Goal: Find contact information: Find contact information

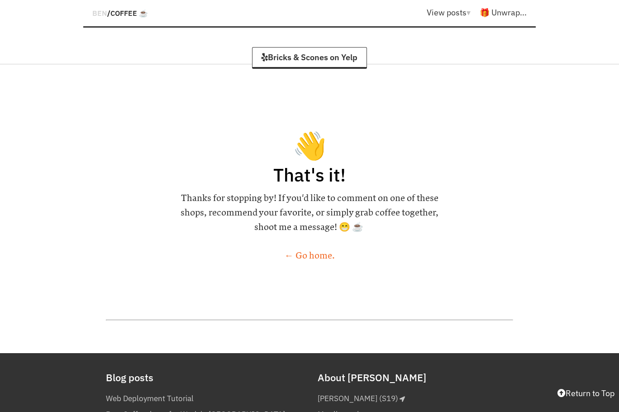
scroll to position [11282, 0]
click at [347, 370] on h2 "About [PERSON_NAME]" at bounding box center [415, 376] width 195 height 13
click at [335, 390] on link "[PERSON_NAME] (S19)" at bounding box center [361, 398] width 87 height 16
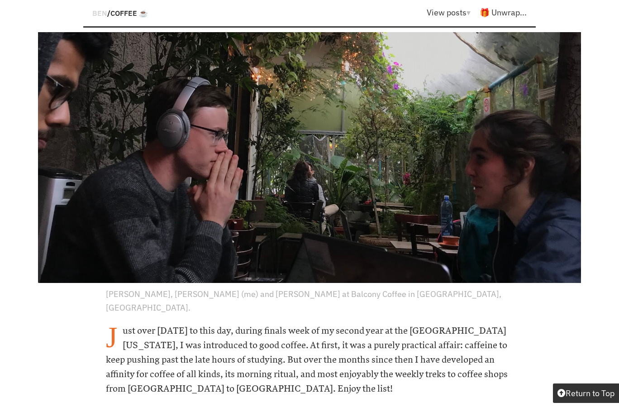
scroll to position [0, 0]
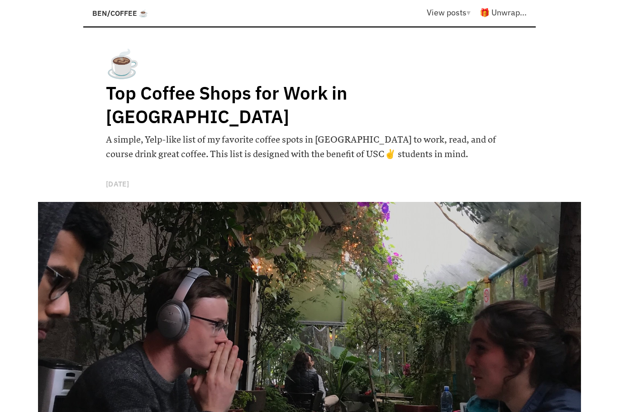
click at [105, 11] on span "BEN" at bounding box center [99, 13] width 15 height 9
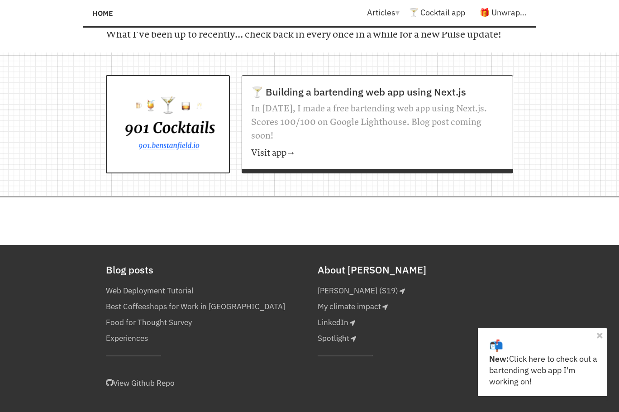
scroll to position [816, 0]
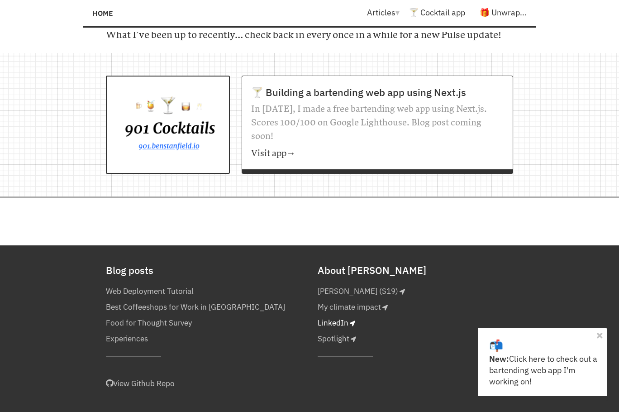
click at [336, 315] on link "LinkedIn" at bounding box center [337, 323] width 38 height 16
